Goal: Check status: Check status

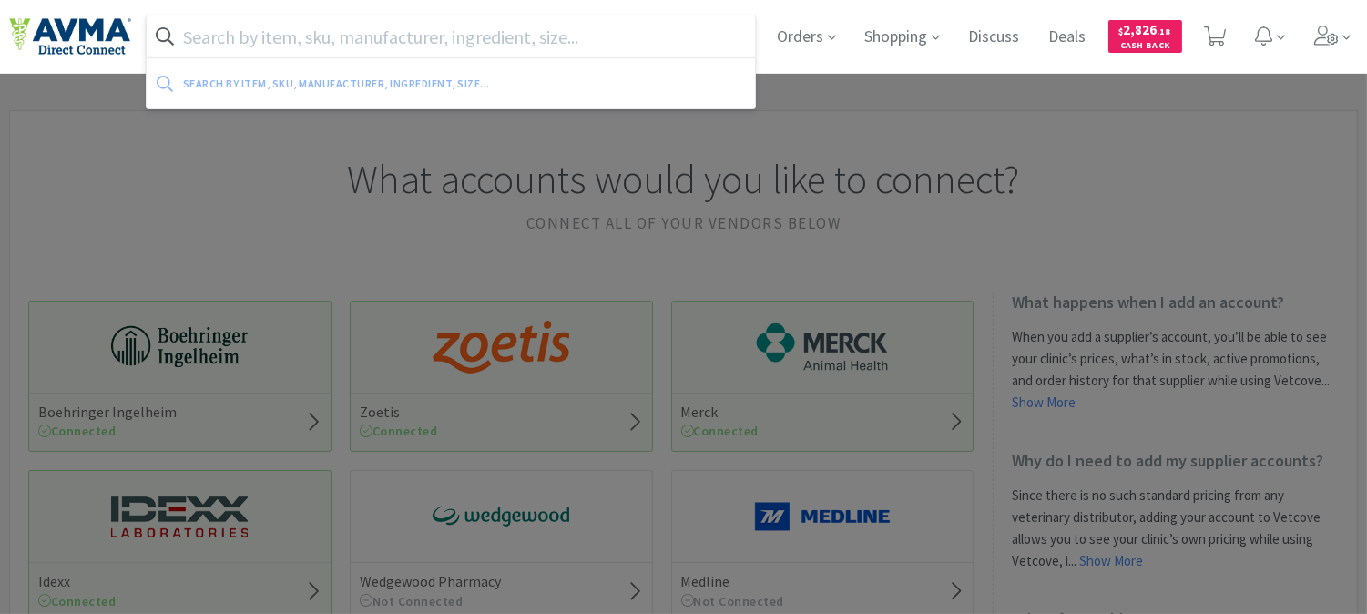
click at [565, 31] on input "text" at bounding box center [451, 36] width 608 height 42
paste input "071021"
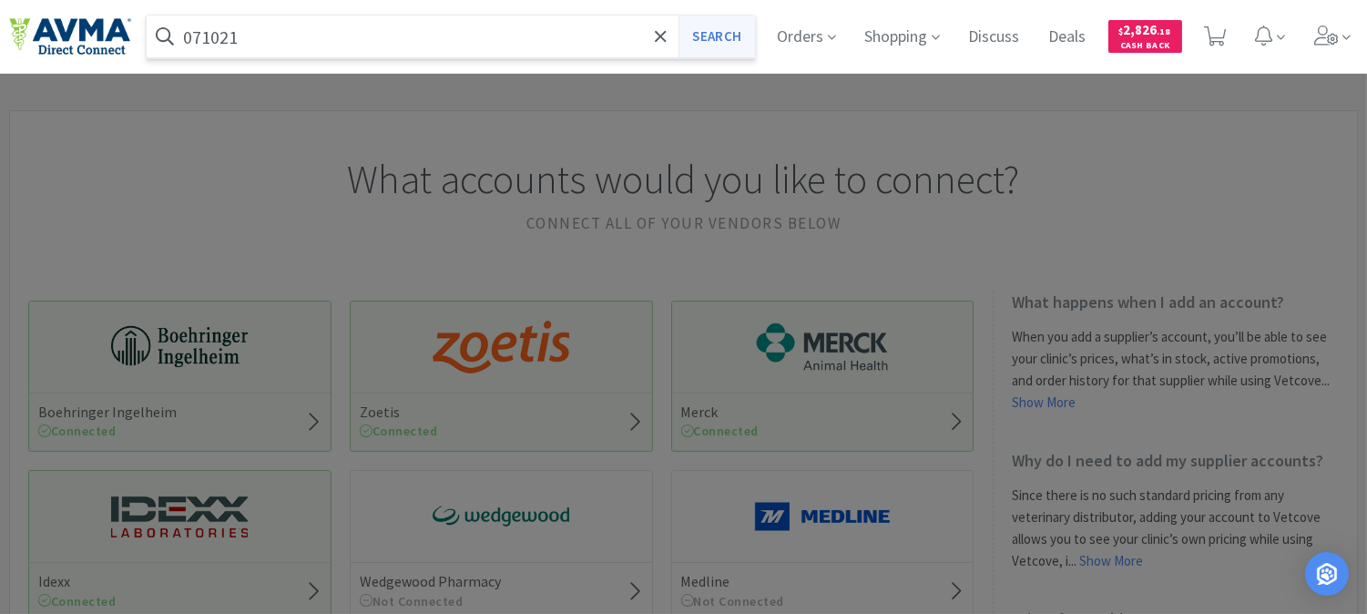
type input "071021"
click at [725, 29] on button "Search" at bounding box center [716, 36] width 76 height 42
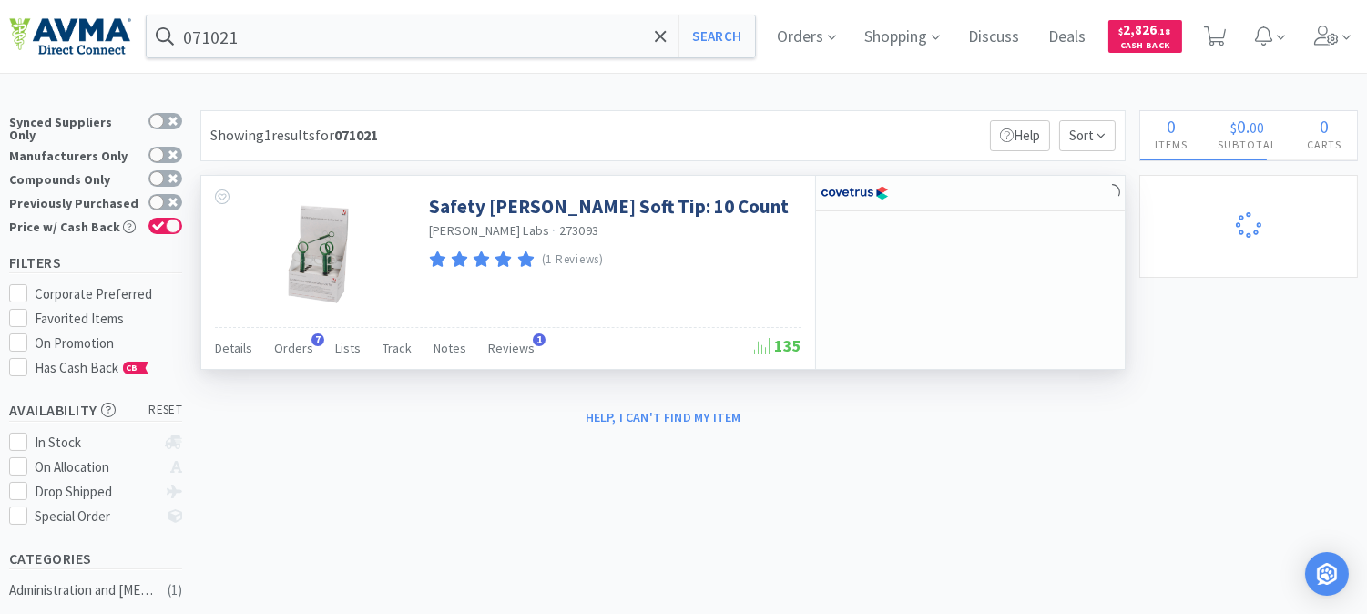
select select "3"
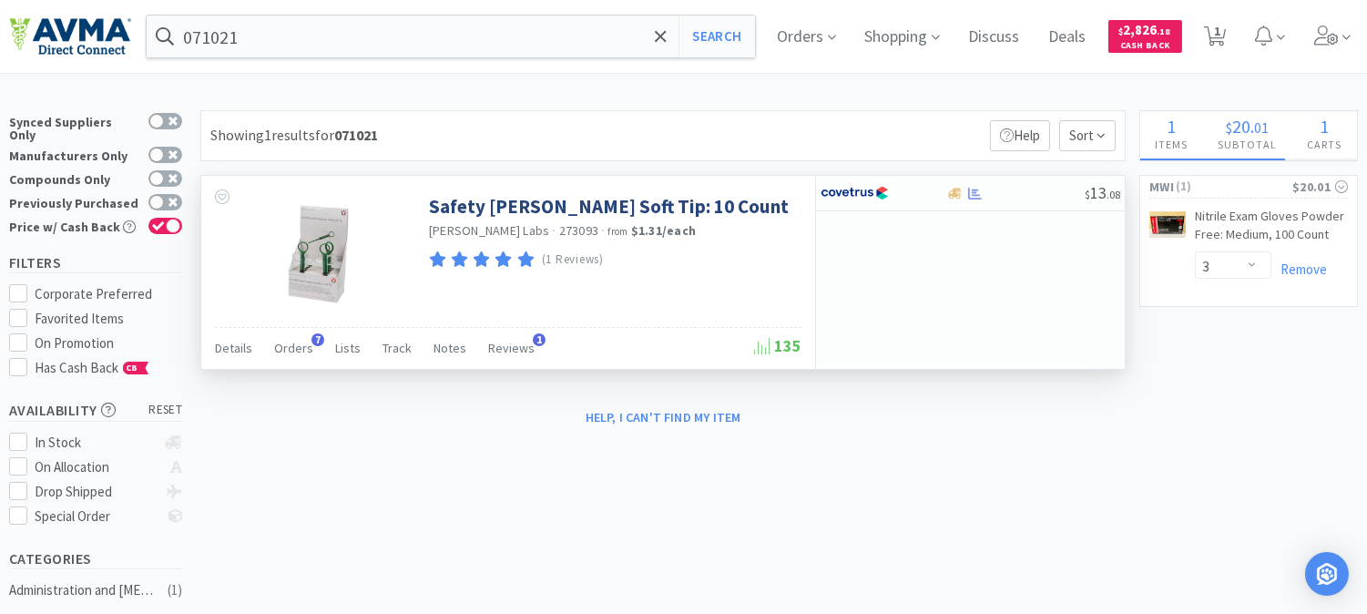
select select "2"
select select "1"
select select "12"
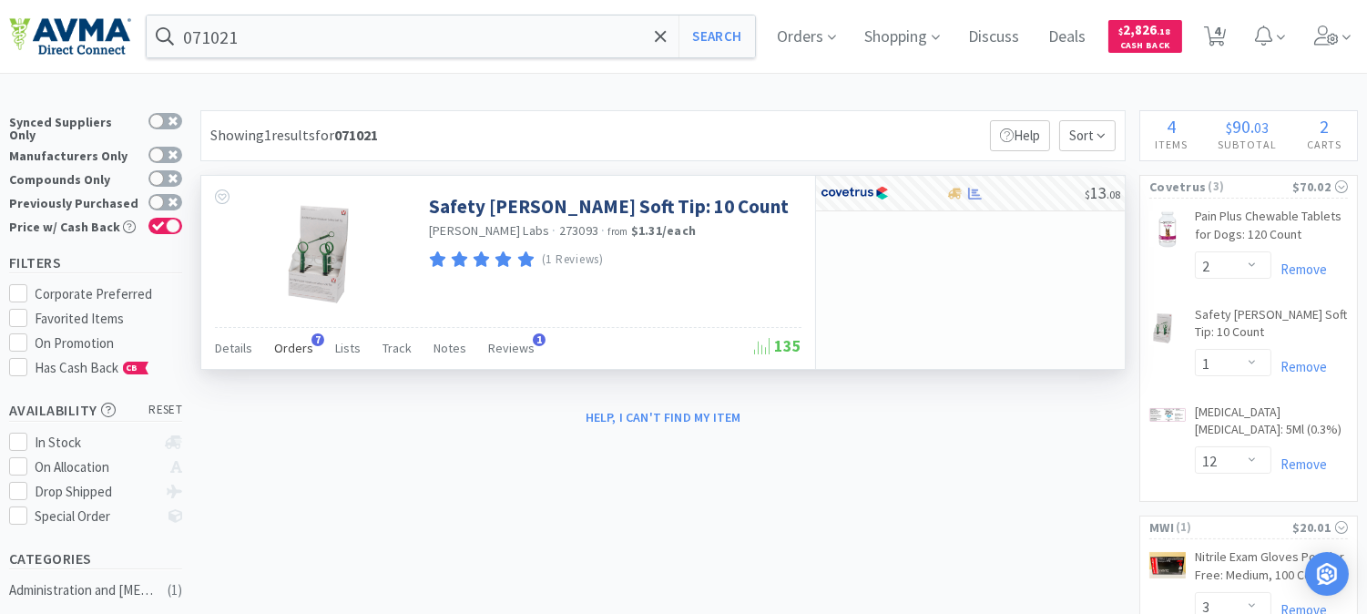
click at [286, 344] on span "Orders" at bounding box center [293, 348] width 39 height 16
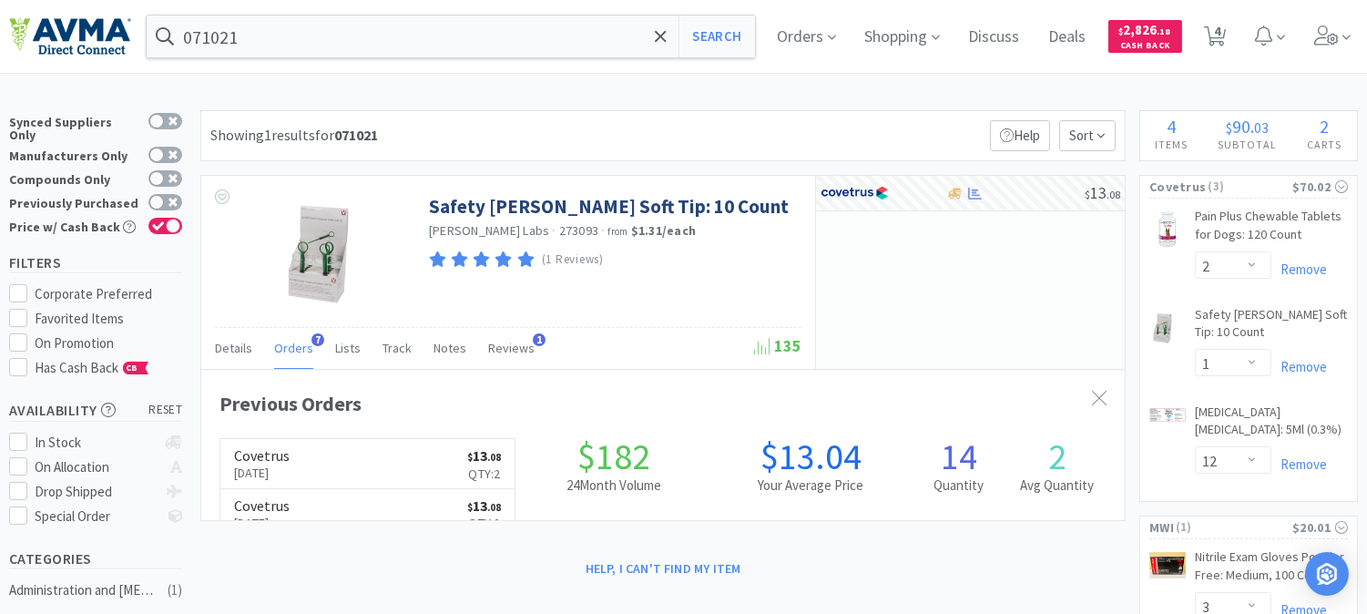
scroll to position [460, 922]
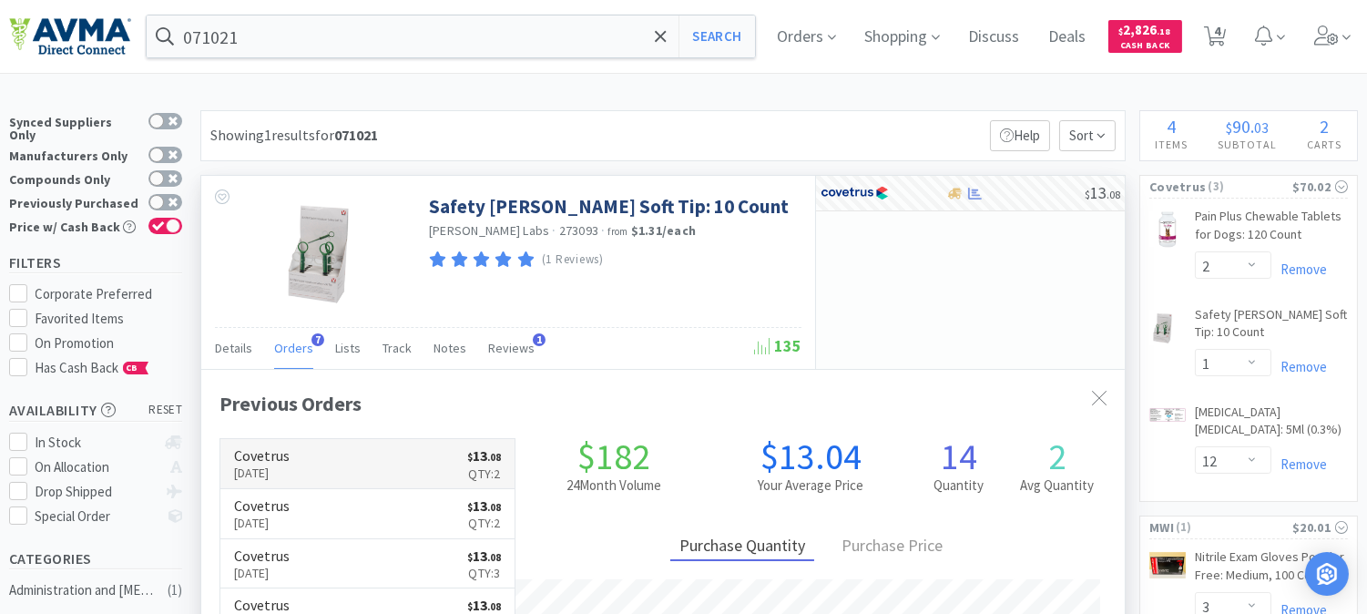
click at [280, 463] on p "[DATE]" at bounding box center [262, 473] width 56 height 20
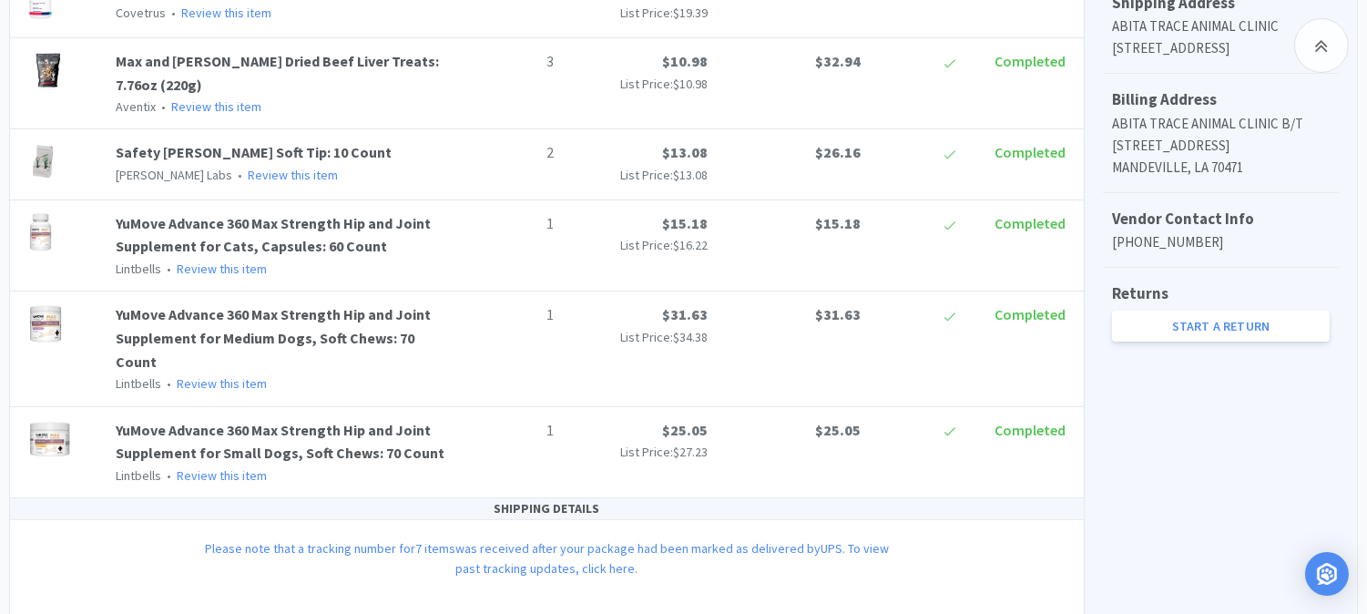
scroll to position [809, 0]
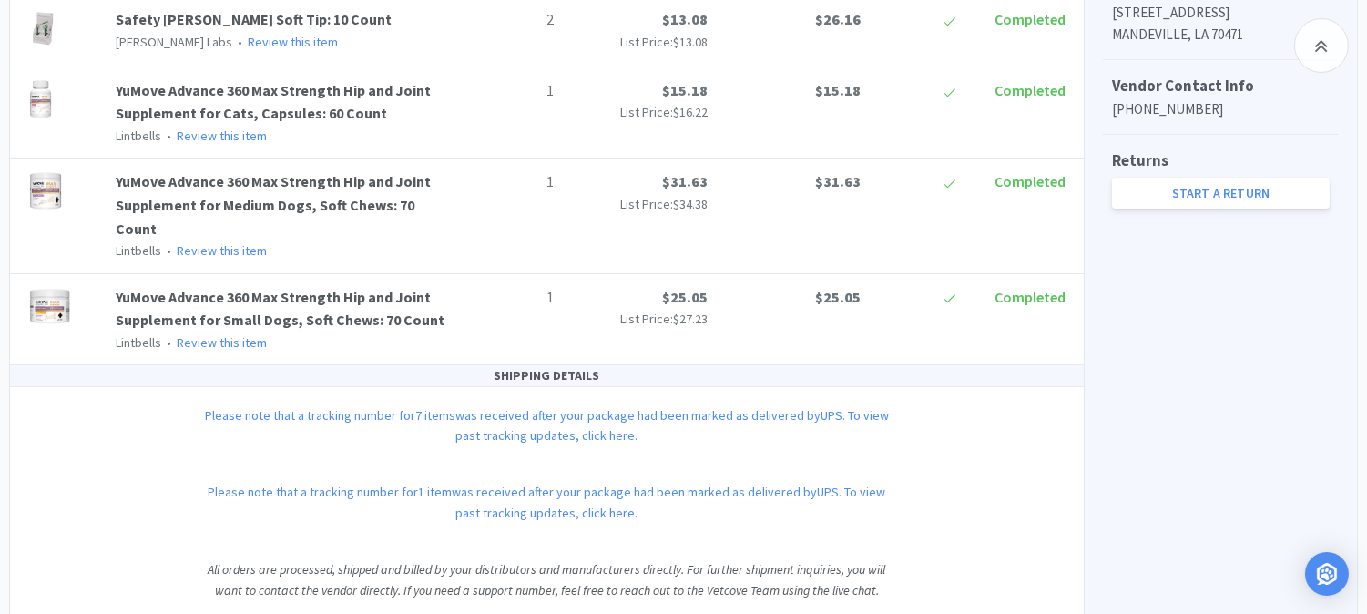
click at [505, 407] on link "Please note that a tracking number for 7 items was received after your package …" at bounding box center [547, 425] width 684 height 36
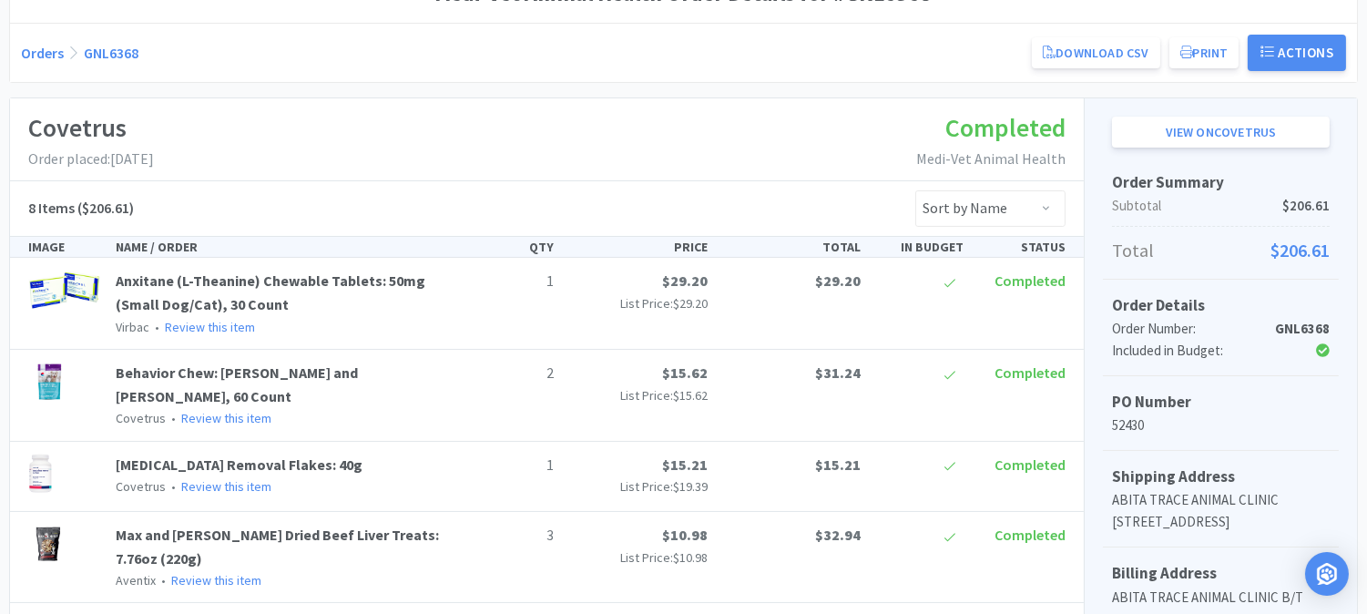
scroll to position [101, 0]
